Goal: Transaction & Acquisition: Subscribe to service/newsletter

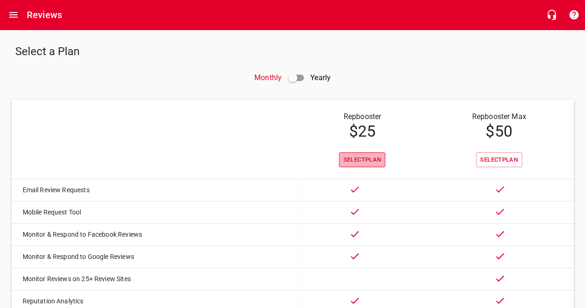
click at [359, 158] on span "Select Plan" at bounding box center [362, 160] width 38 height 11
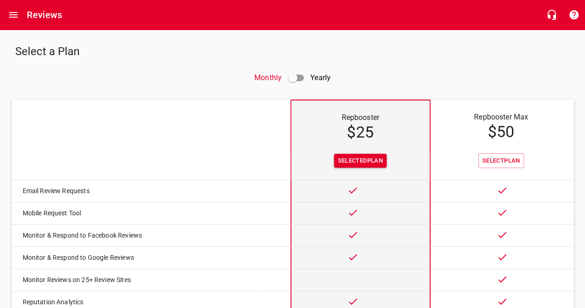
scroll to position [126, 0]
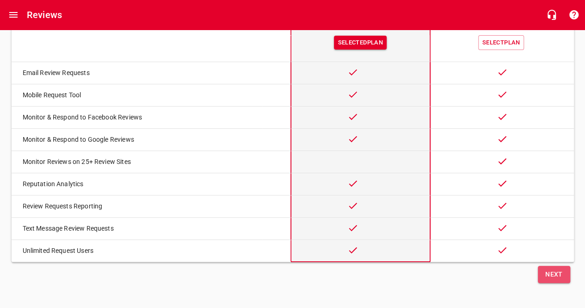
click at [551, 273] on span "Next" at bounding box center [554, 274] width 18 height 12
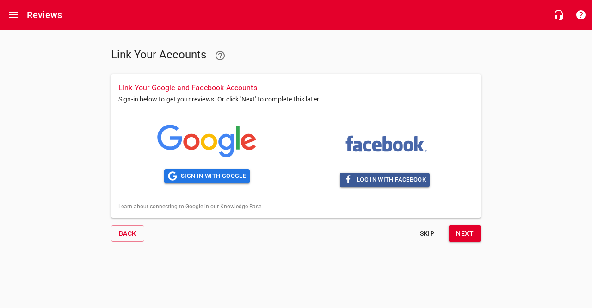
click at [427, 230] on span "Skip" at bounding box center [427, 234] width 22 height 12
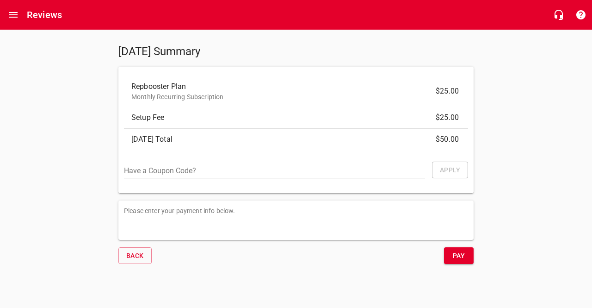
click at [259, 173] on input "text" at bounding box center [274, 171] width 301 height 13
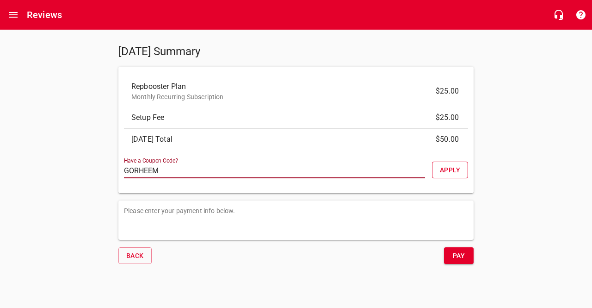
click at [444, 173] on span "Apply" at bounding box center [450, 170] width 20 height 12
click at [170, 172] on input "GORHEEM" at bounding box center [274, 171] width 301 height 13
click at [460, 170] on button "Apply" at bounding box center [450, 169] width 36 height 17
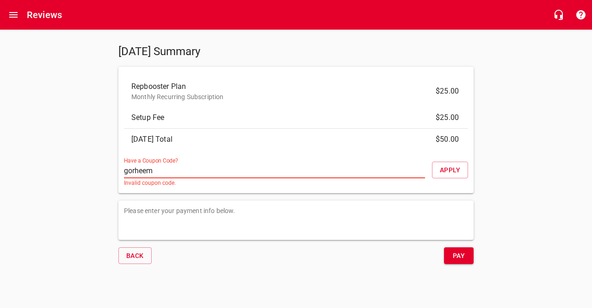
click at [192, 170] on input "gorheem" at bounding box center [274, 171] width 301 height 13
click at [437, 165] on button "Apply" at bounding box center [450, 169] width 36 height 17
click at [209, 167] on input "propartnerplumbing" at bounding box center [274, 171] width 301 height 13
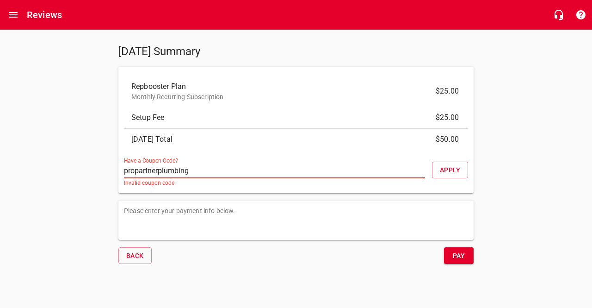
click at [209, 167] on input "propartnerplumbing" at bounding box center [274, 171] width 301 height 13
click at [451, 164] on span "Apply" at bounding box center [450, 170] width 20 height 12
click at [124, 168] on input "propartner" at bounding box center [274, 171] width 301 height 13
type input "rheempropartner"
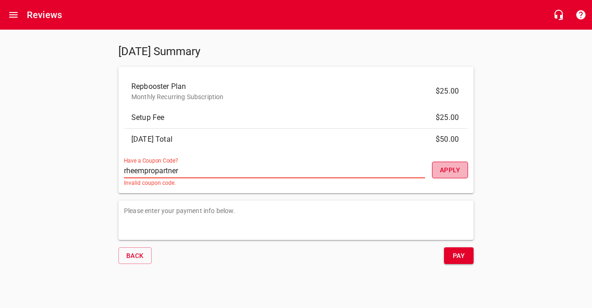
click at [460, 177] on button "Apply" at bounding box center [450, 169] width 36 height 17
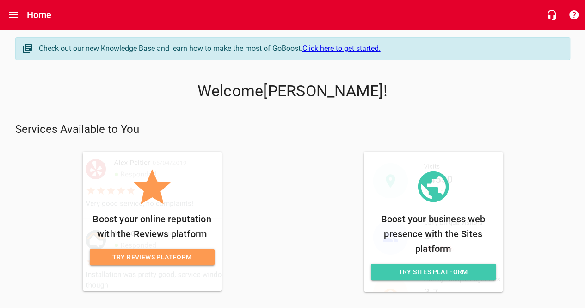
click at [161, 249] on link "Try Reviews Platform" at bounding box center [152, 256] width 125 height 17
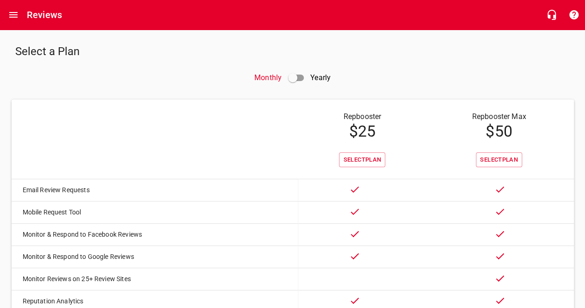
scroll to position [46, 0]
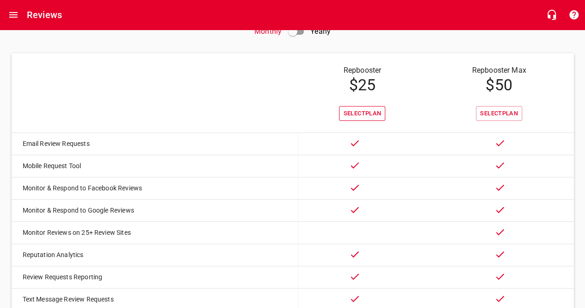
click at [351, 115] on span "Select Plan" at bounding box center [362, 113] width 38 height 11
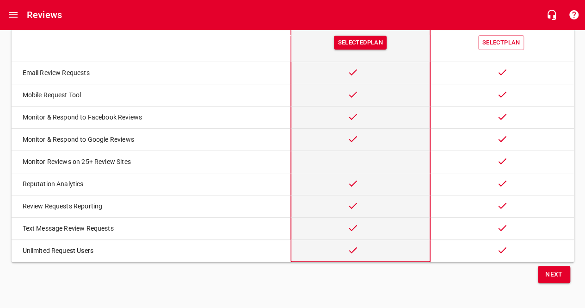
scroll to position [34, 0]
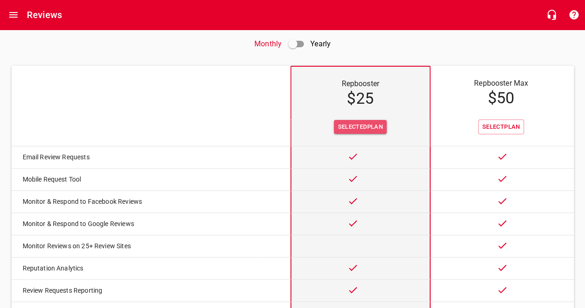
click at [350, 122] on span "Selected Plan" at bounding box center [360, 127] width 45 height 11
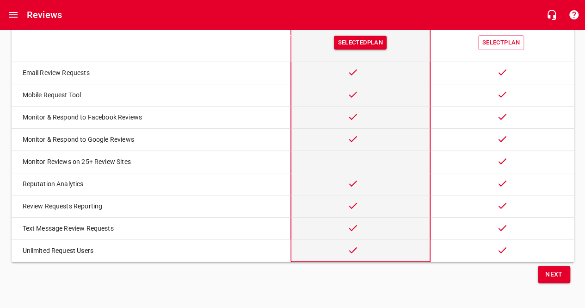
click at [564, 278] on button "Next" at bounding box center [554, 274] width 32 height 17
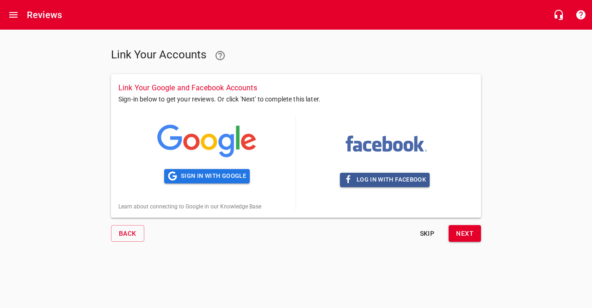
click at [430, 238] on span "Skip" at bounding box center [427, 234] width 22 height 12
